Goal: Information Seeking & Learning: Learn about a topic

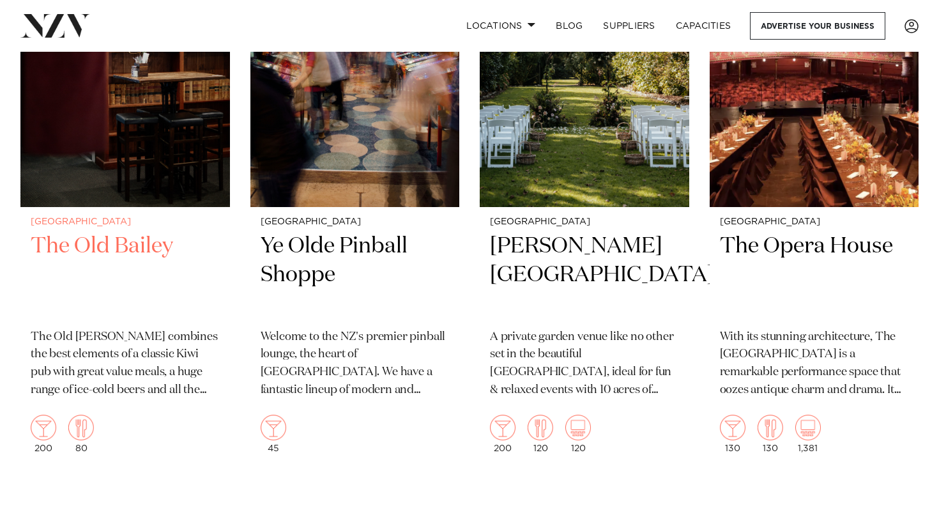
scroll to position [5569, 0]
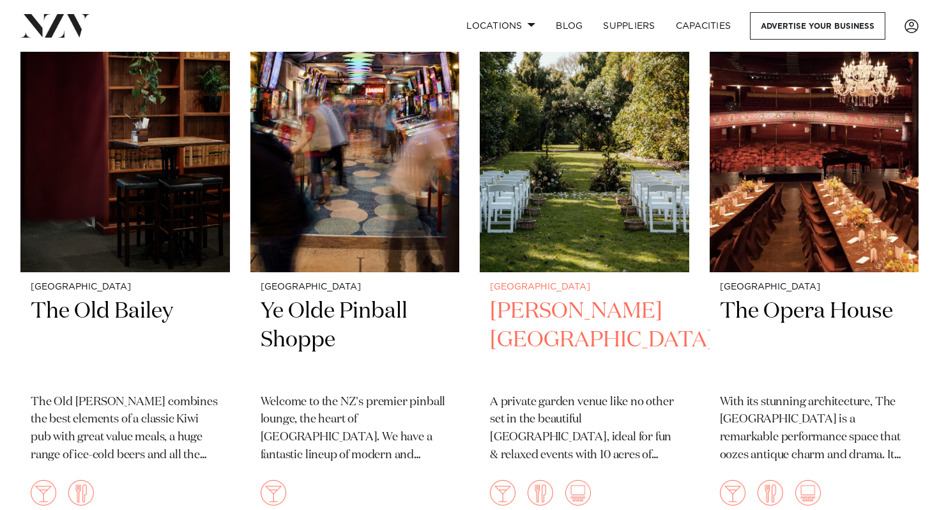
click at [534, 188] on img at bounding box center [583, 132] width 209 height 280
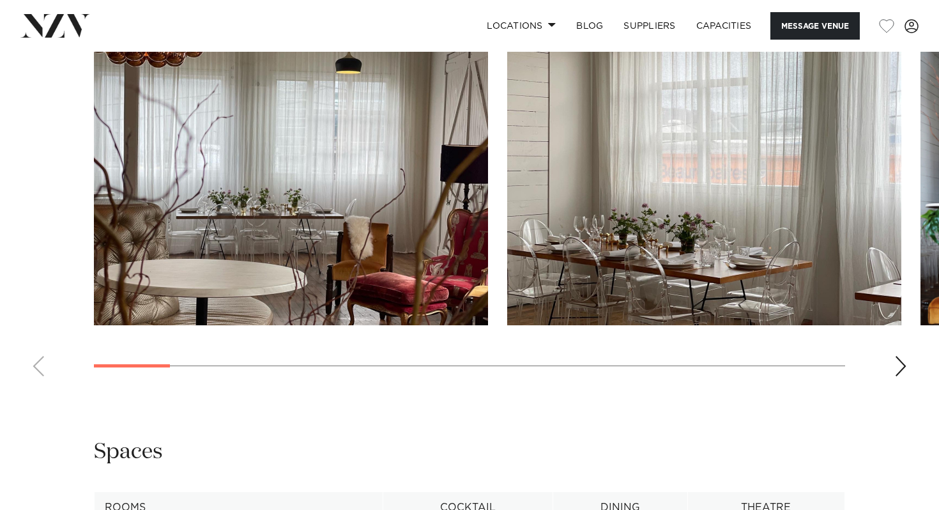
scroll to position [1243, 0]
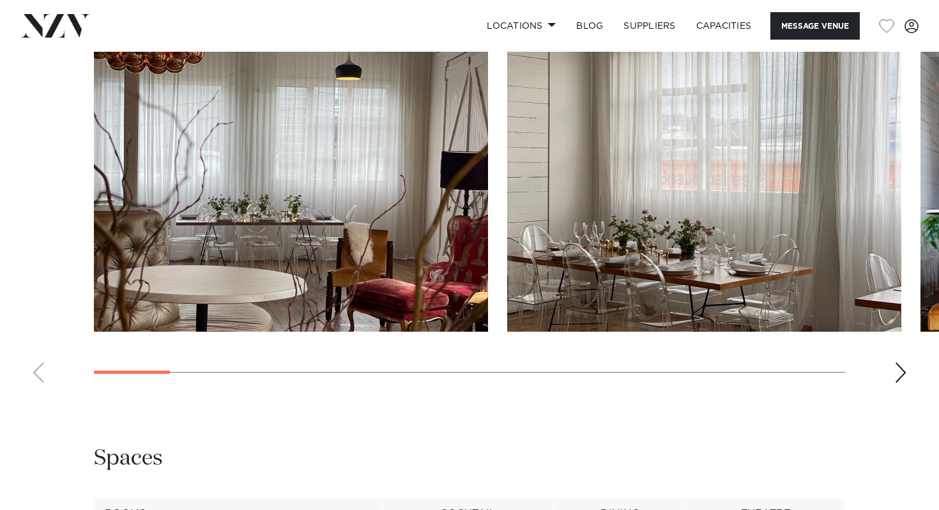
click at [894, 376] on div "Next slide" at bounding box center [900, 372] width 13 height 20
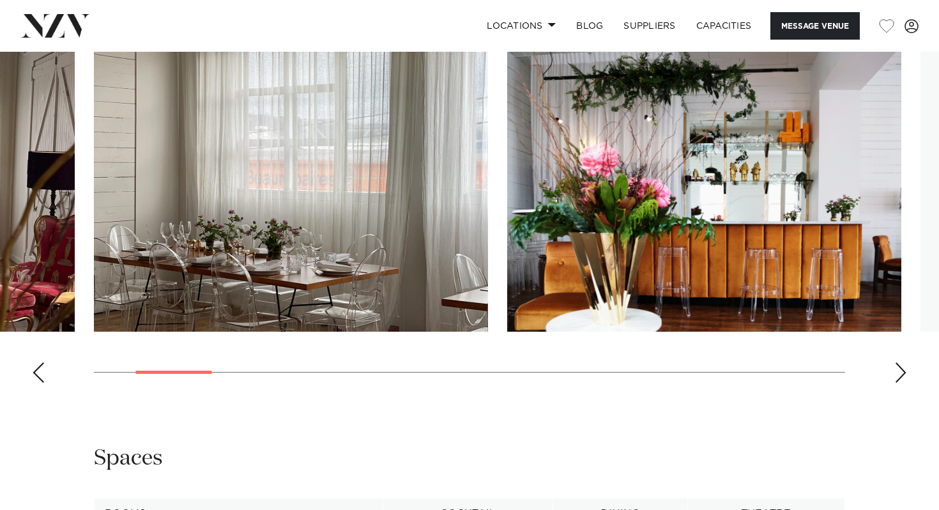
click at [905, 375] on div "Next slide" at bounding box center [900, 372] width 13 height 20
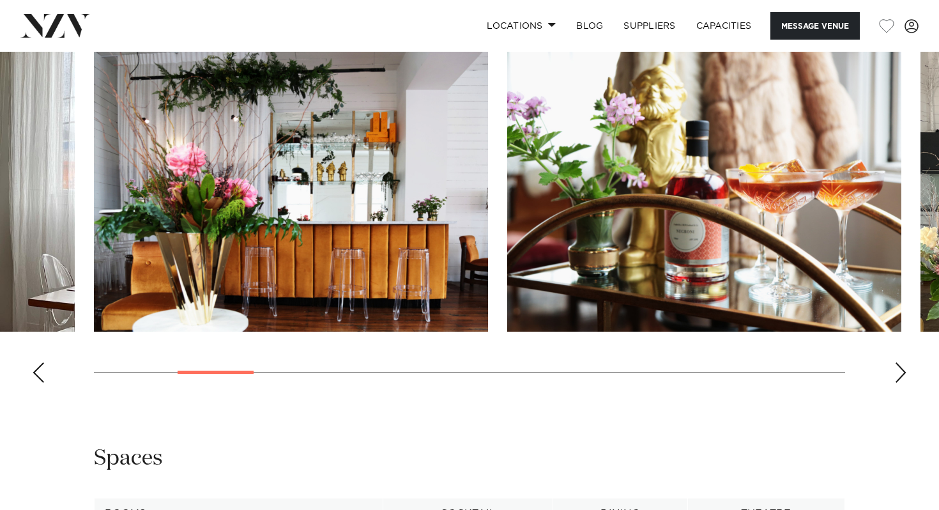
click at [905, 375] on div "Next slide" at bounding box center [900, 372] width 13 height 20
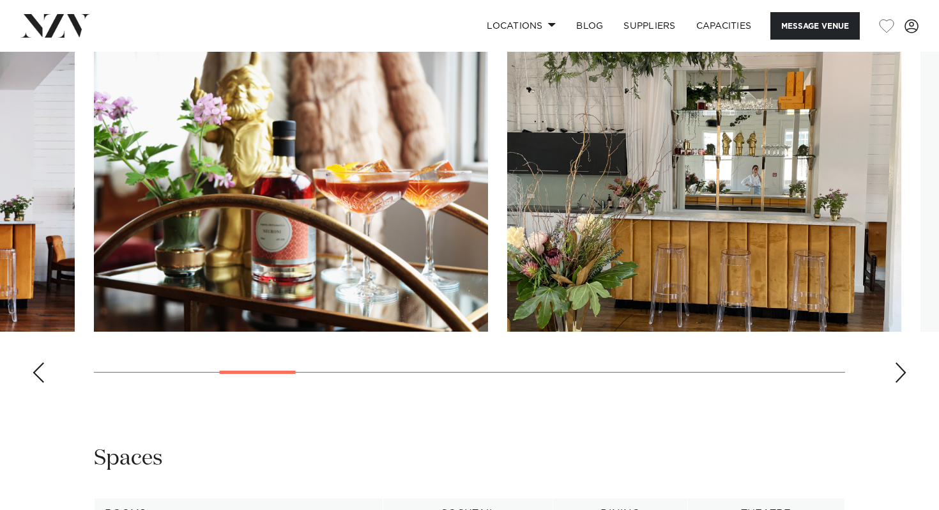
click at [905, 375] on div "Next slide" at bounding box center [900, 372] width 13 height 20
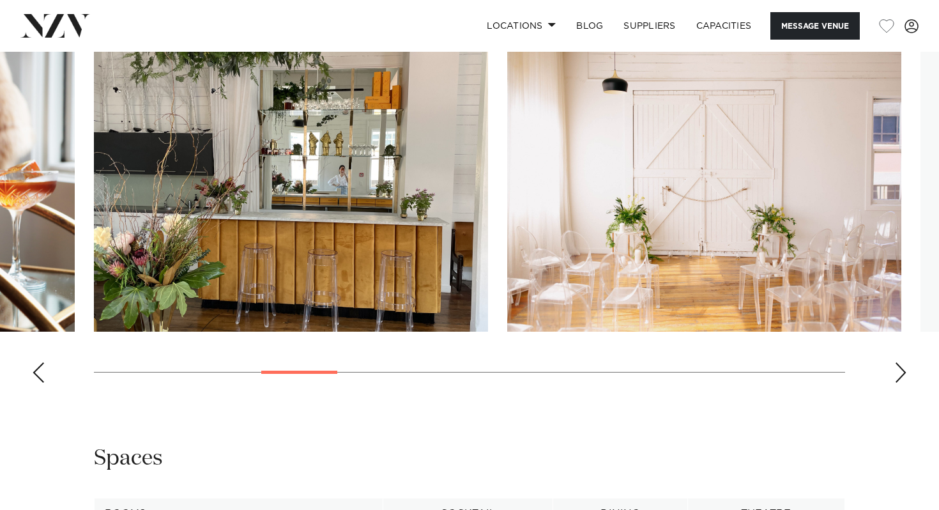
click at [905, 375] on div "Next slide" at bounding box center [900, 372] width 13 height 20
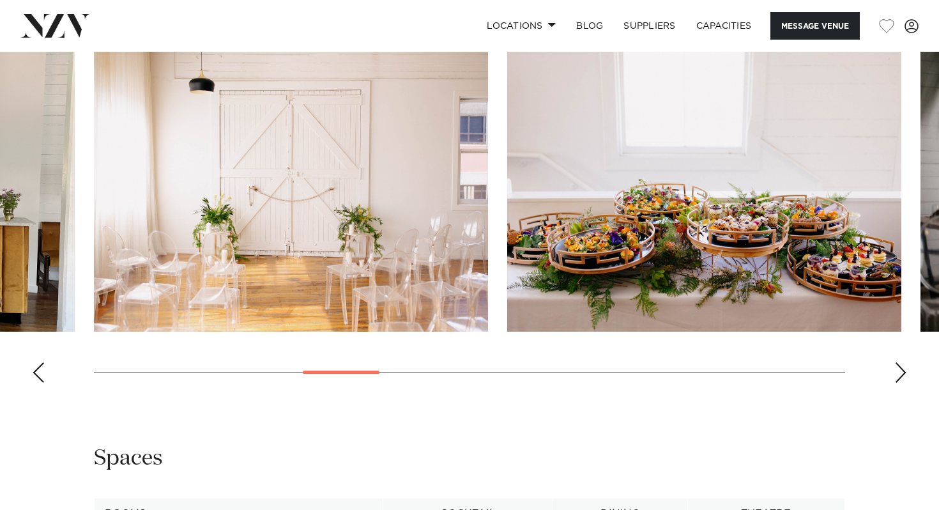
click at [905, 375] on div "Next slide" at bounding box center [900, 372] width 13 height 20
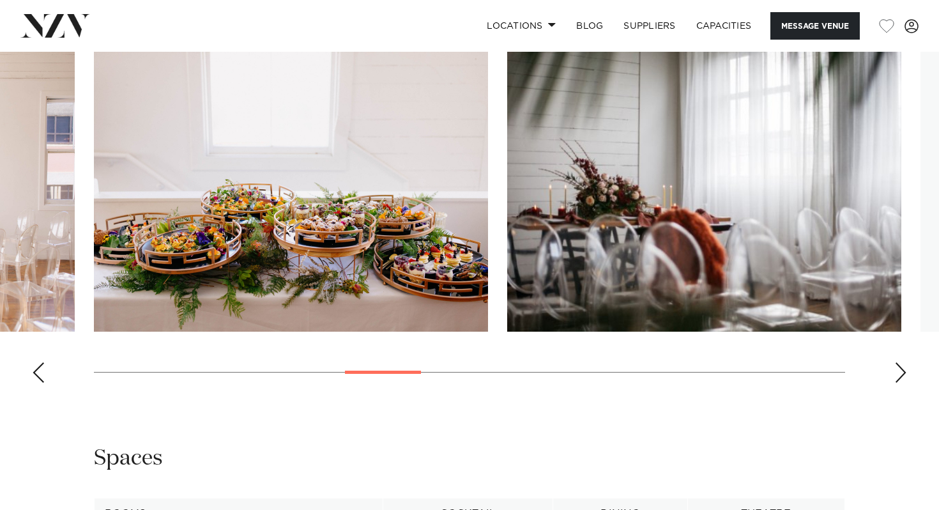
click at [905, 375] on div "Next slide" at bounding box center [900, 372] width 13 height 20
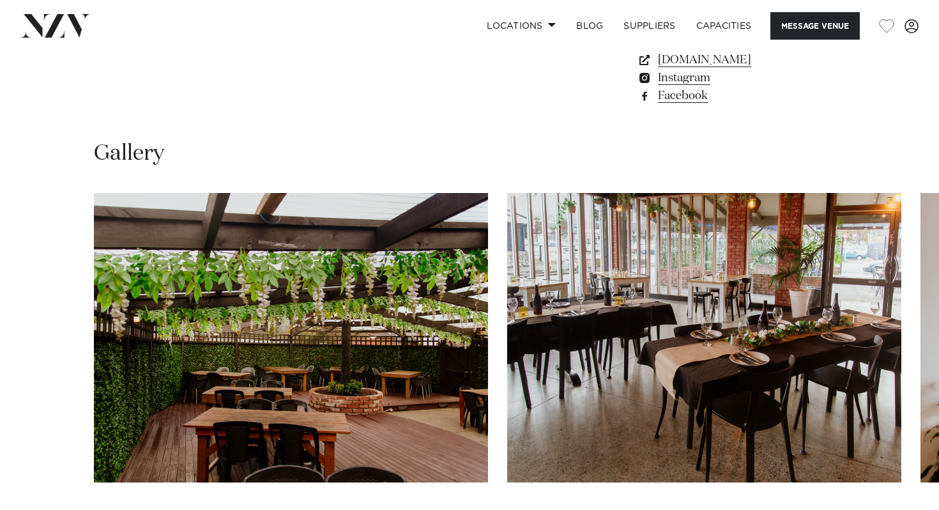
scroll to position [1112, 0]
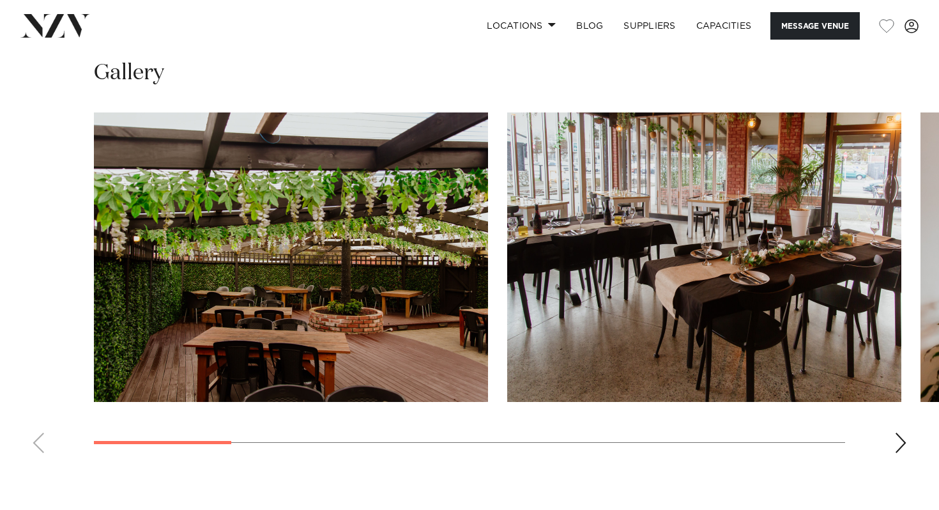
click at [903, 432] on div "Next slide" at bounding box center [900, 442] width 13 height 20
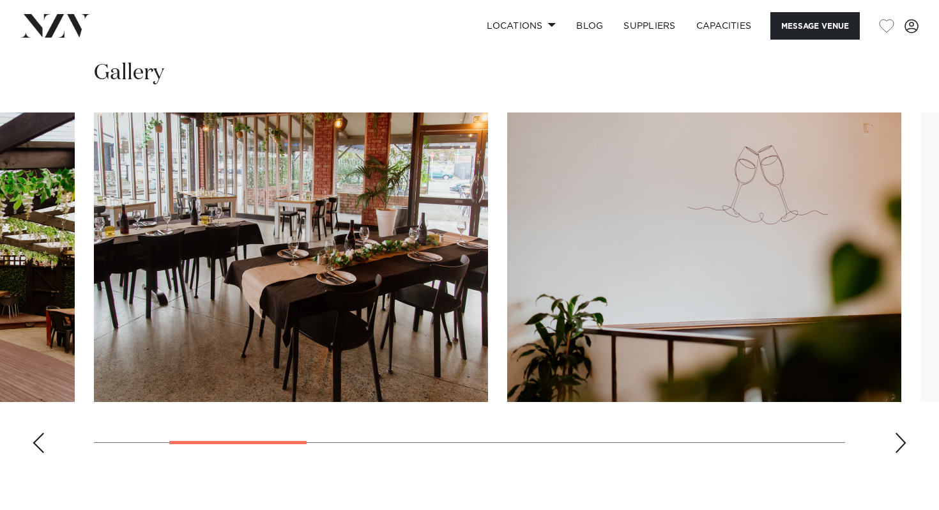
click at [903, 432] on div "Next slide" at bounding box center [900, 442] width 13 height 20
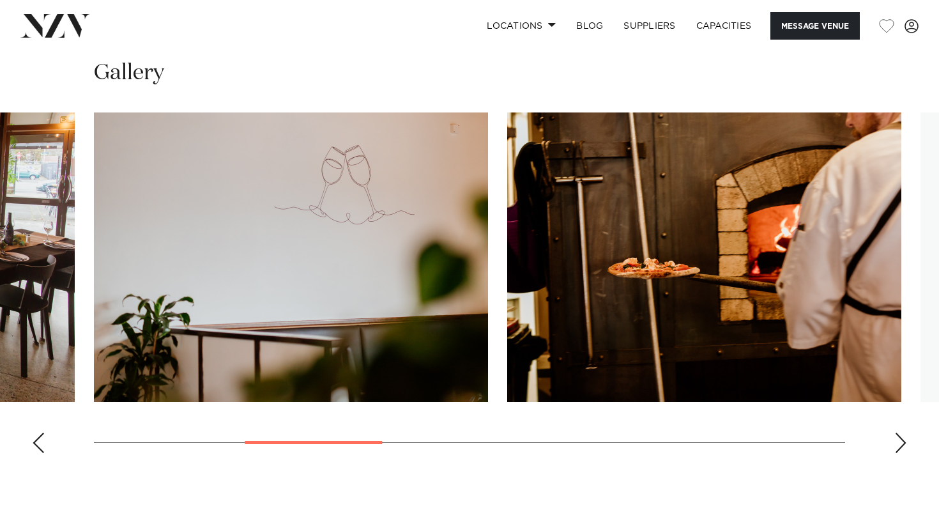
click at [903, 432] on div "Next slide" at bounding box center [900, 442] width 13 height 20
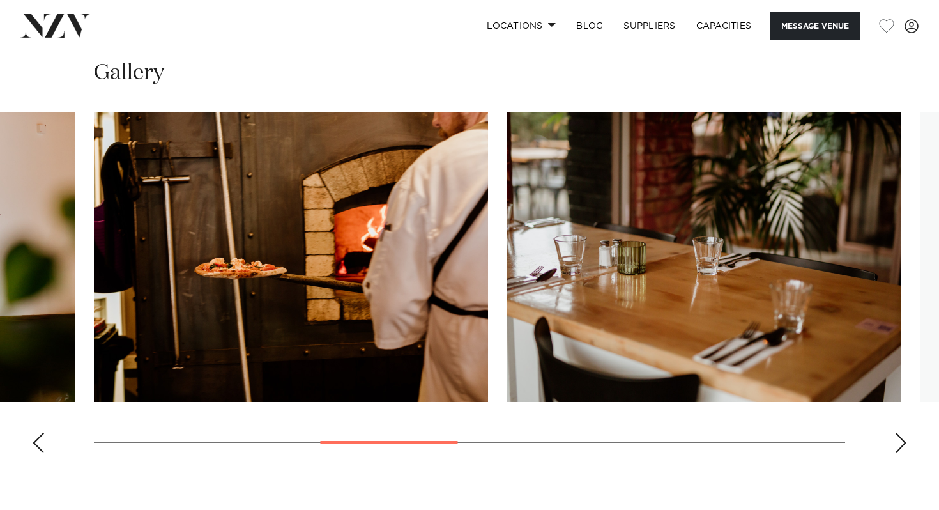
click at [903, 432] on div "Next slide" at bounding box center [900, 442] width 13 height 20
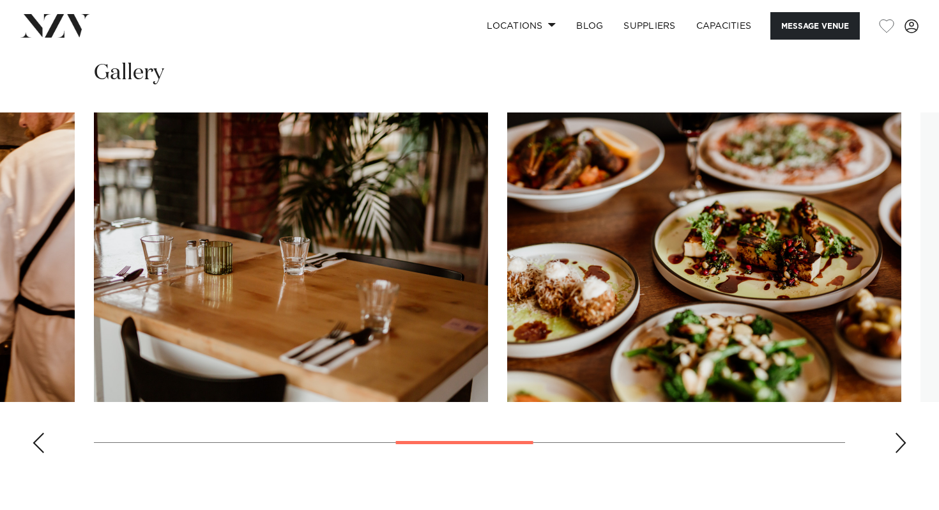
click at [903, 432] on div "Next slide" at bounding box center [900, 442] width 13 height 20
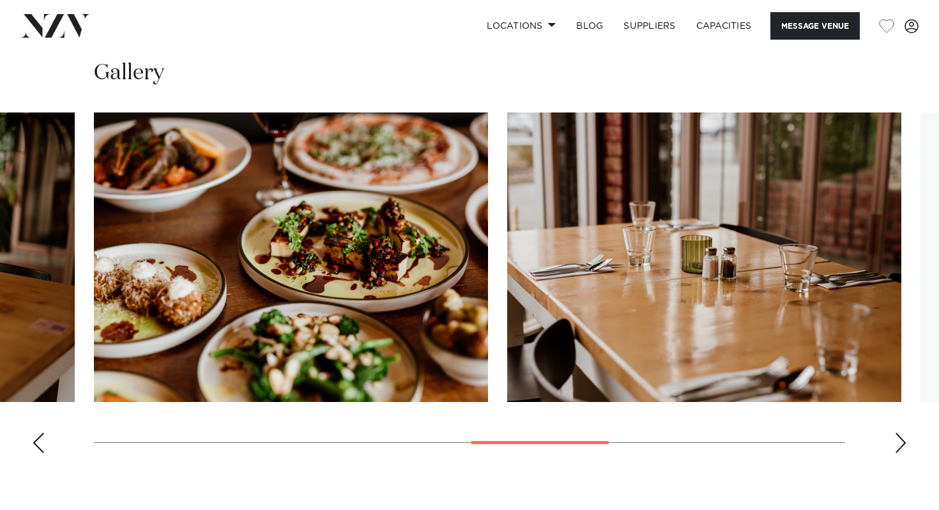
click at [903, 432] on div "Next slide" at bounding box center [900, 442] width 13 height 20
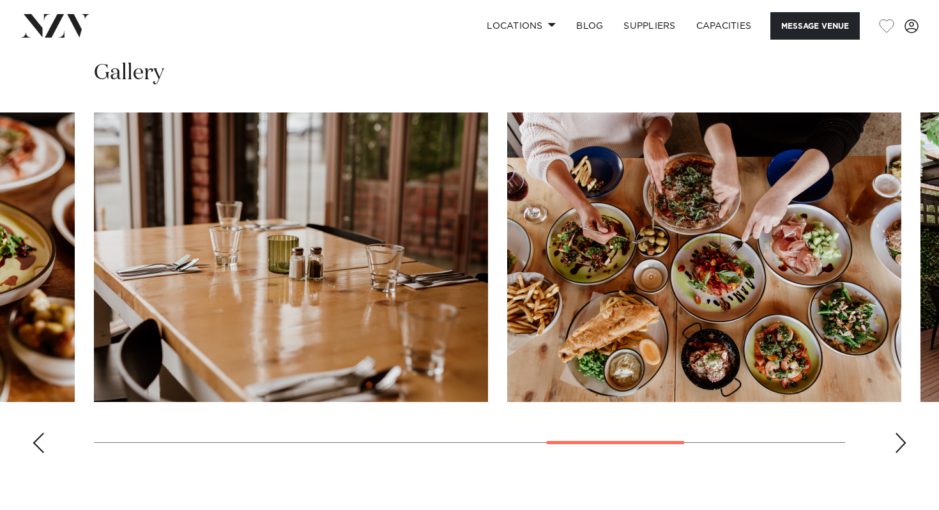
click at [903, 432] on div "Next slide" at bounding box center [900, 442] width 13 height 20
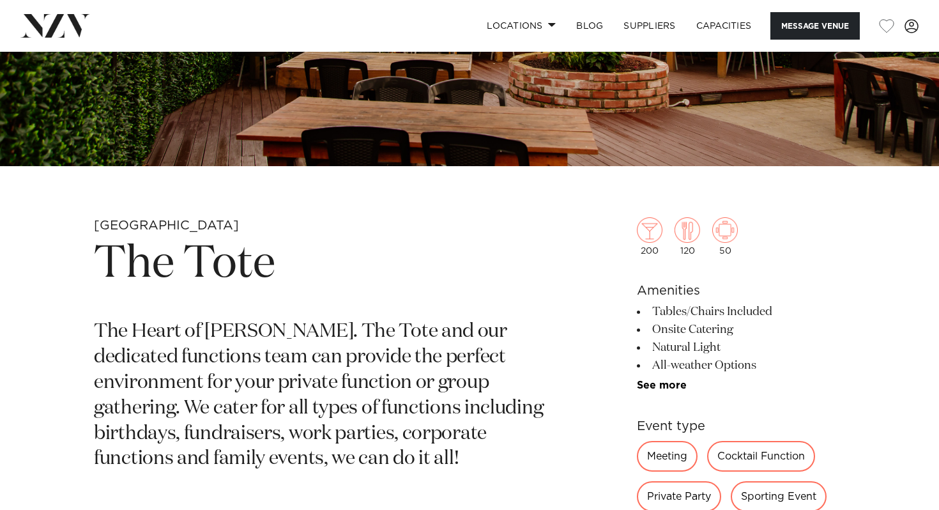
scroll to position [269, 0]
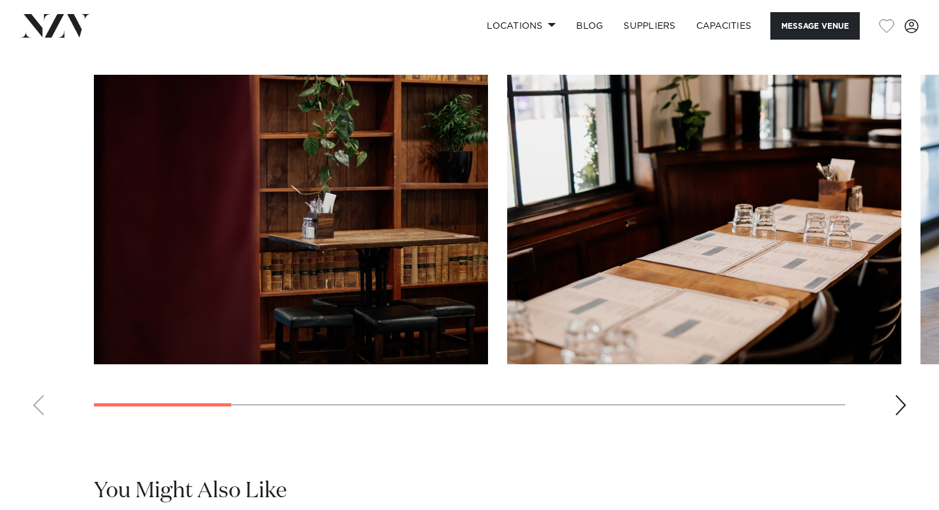
scroll to position [1114, 0]
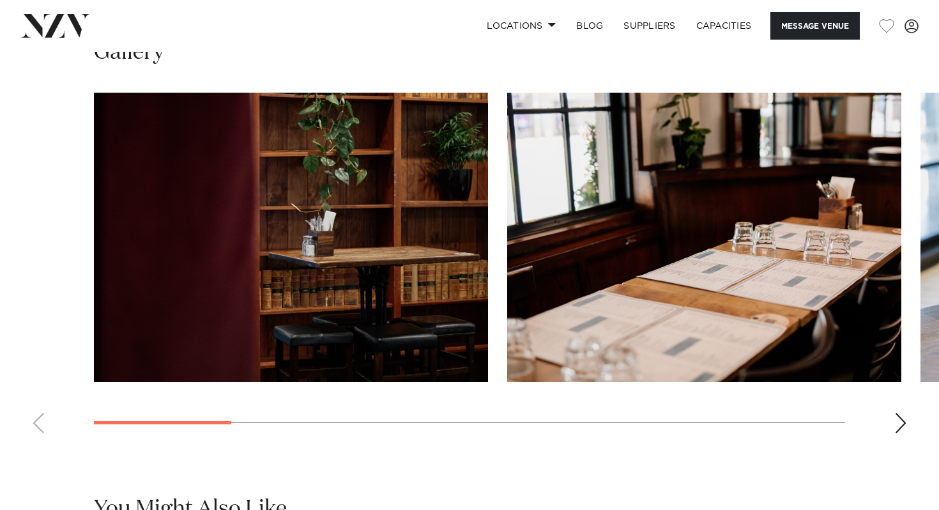
click at [904, 420] on div "Next slide" at bounding box center [900, 422] width 13 height 20
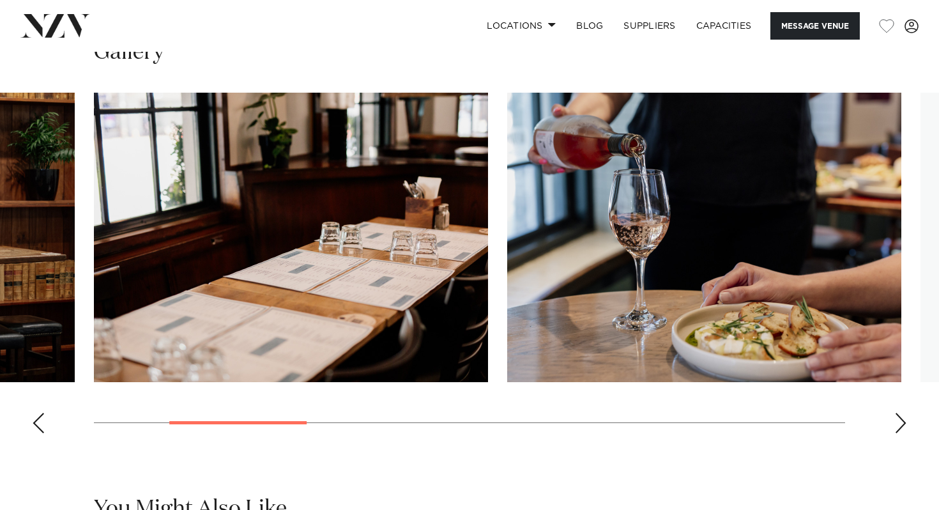
click at [904, 420] on div "Next slide" at bounding box center [900, 422] width 13 height 20
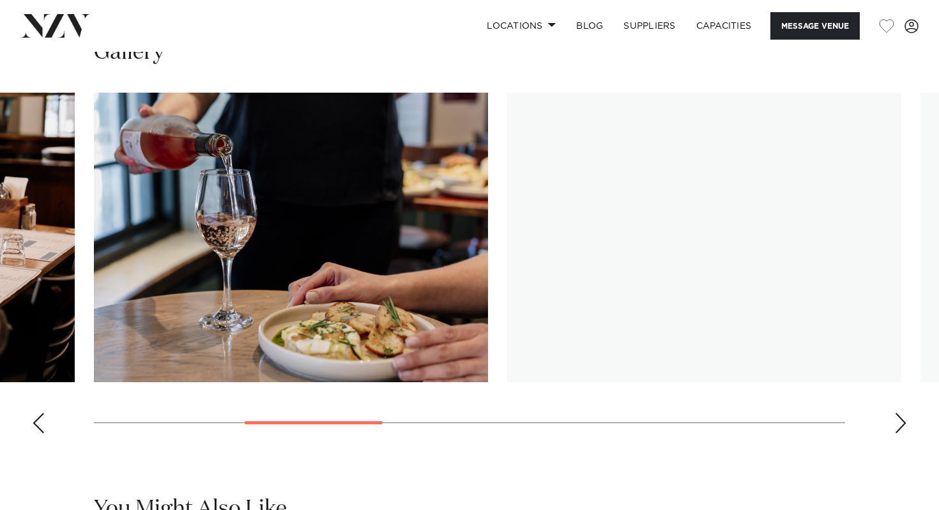
click at [904, 420] on div "Next slide" at bounding box center [900, 422] width 13 height 20
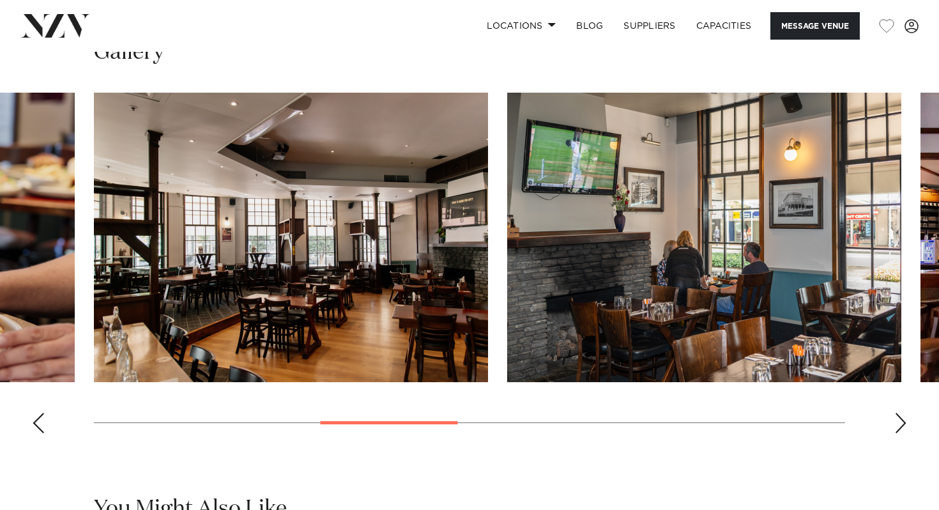
click at [904, 420] on div "Next slide" at bounding box center [900, 422] width 13 height 20
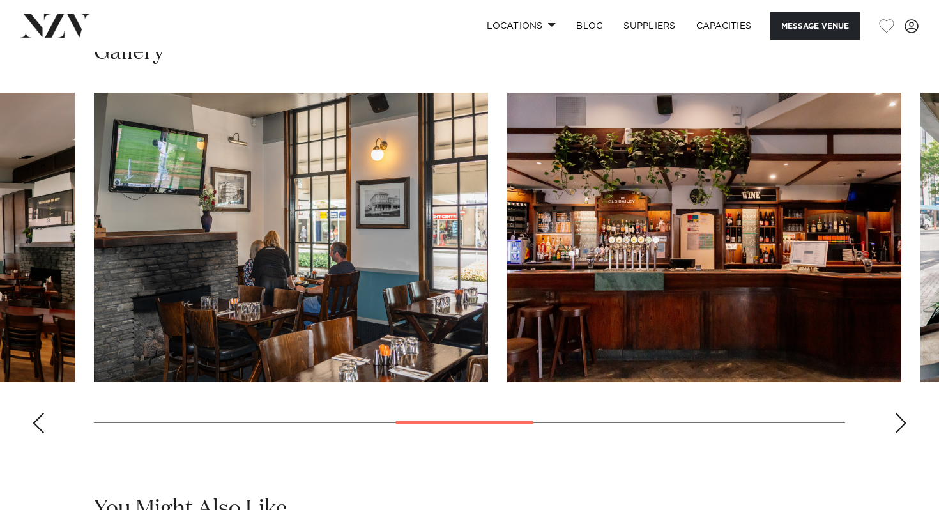
click at [904, 420] on div "Next slide" at bounding box center [900, 422] width 13 height 20
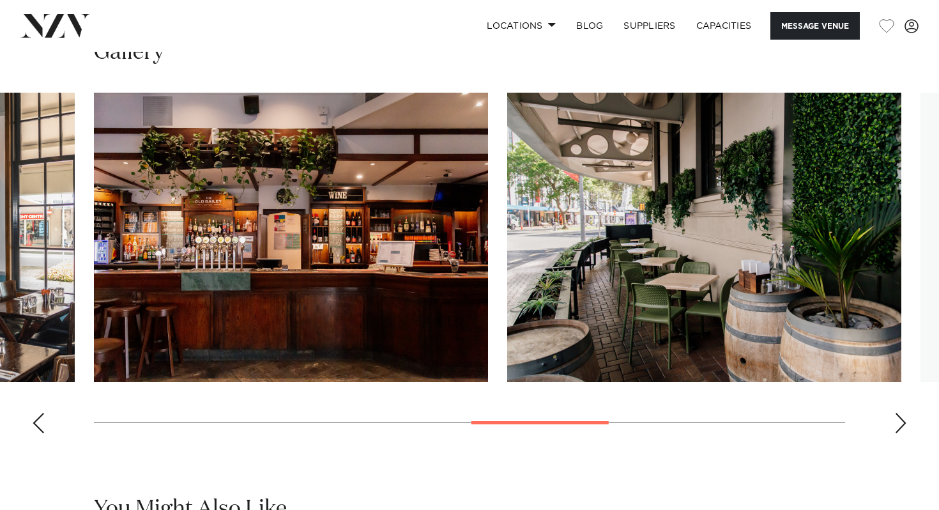
click at [904, 420] on div "Next slide" at bounding box center [900, 422] width 13 height 20
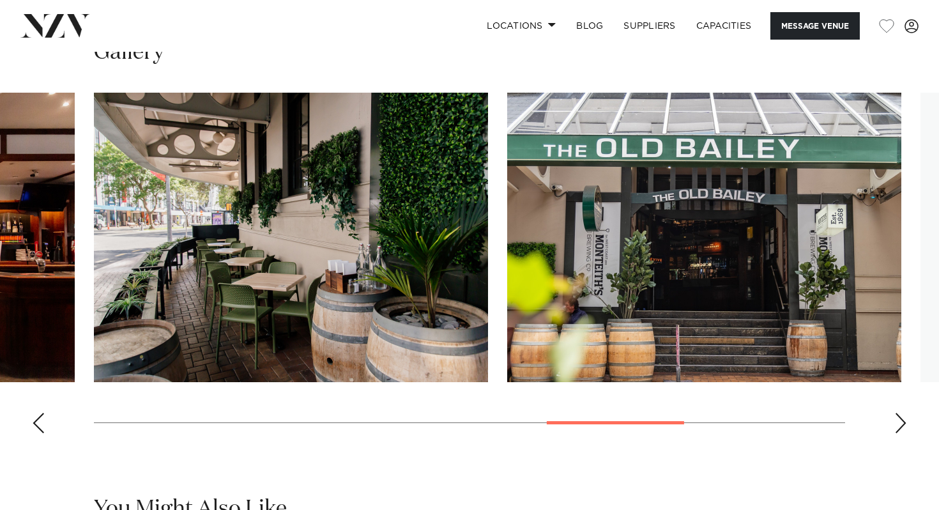
click at [904, 420] on div "Next slide" at bounding box center [900, 422] width 13 height 20
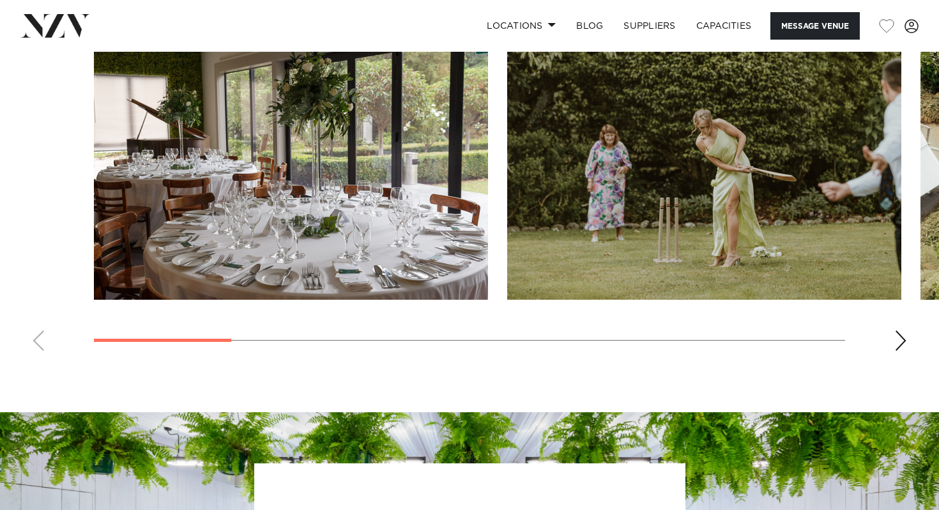
scroll to position [1237, 0]
